Goal: Information Seeking & Learning: Learn about a topic

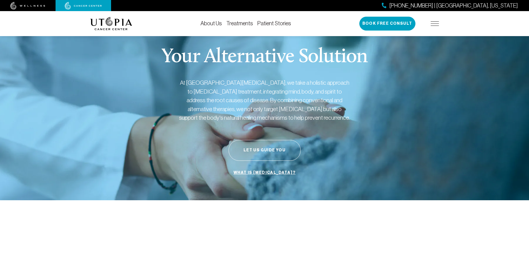
click at [207, 24] on link "About Us" at bounding box center [211, 23] width 21 height 6
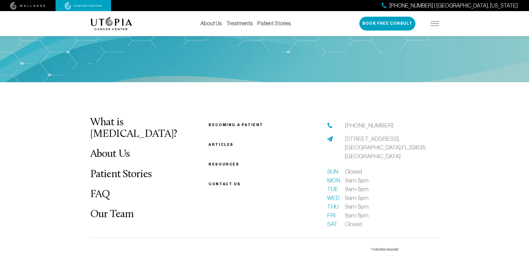
scroll to position [2809, 0]
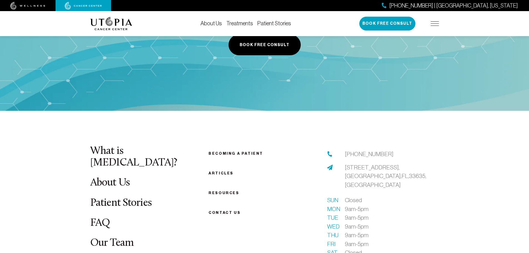
click at [114, 24] on img at bounding box center [111, 23] width 42 height 13
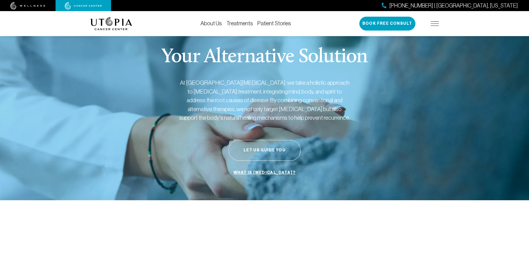
click at [412, 84] on div "Your Alternative Solution At [GEOGRAPHIC_DATA][MEDICAL_DATA], we take a holisti…" at bounding box center [264, 112] width 349 height 175
